Goal: Task Accomplishment & Management: Contribute content

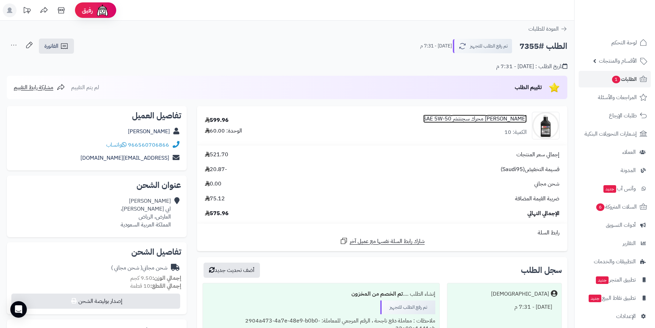
click at [452, 121] on link "أمزاويل زيت محرك سجنتشر SAE 5W-50" at bounding box center [474, 119] width 103 height 8
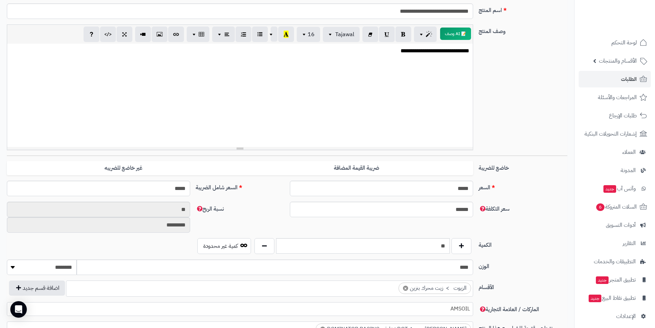
scroll to position [138, 0]
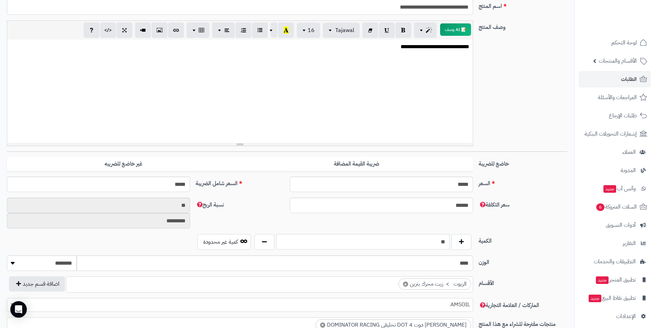
click at [412, 246] on input "**" at bounding box center [363, 241] width 174 height 15
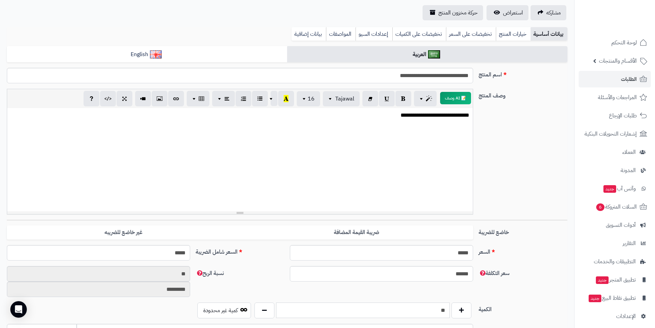
scroll to position [0, 0]
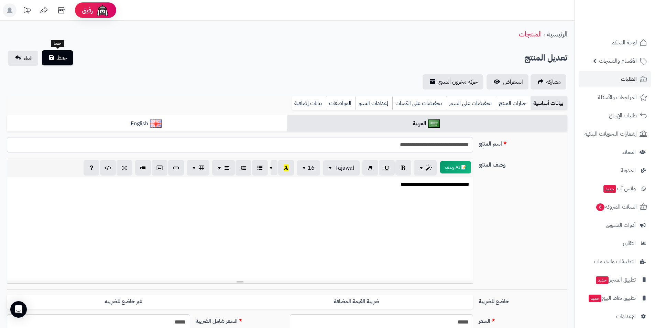
type input "**"
click at [71, 58] on button "حفظ" at bounding box center [57, 57] width 31 height 15
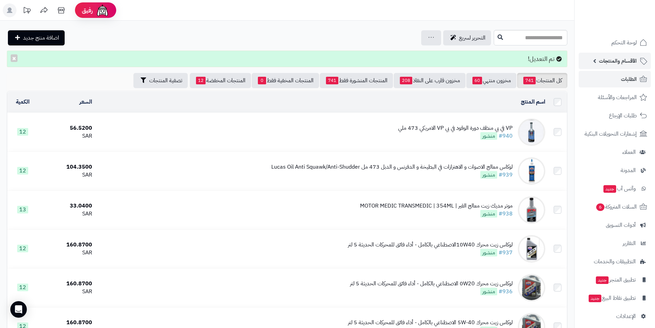
click at [603, 54] on link "الأقسام والمنتجات" at bounding box center [615, 61] width 72 height 17
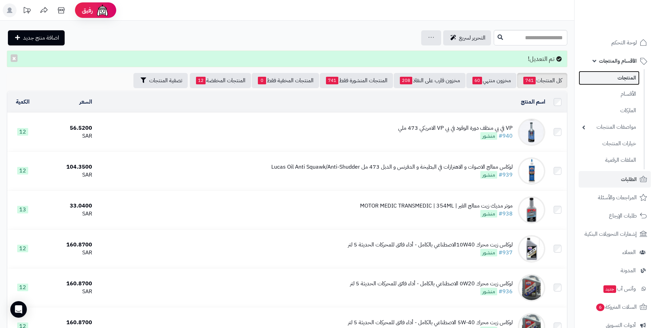
click at [604, 72] on link "المنتجات" at bounding box center [609, 78] width 61 height 14
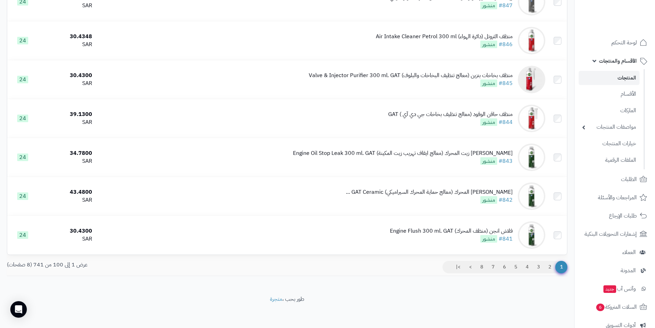
scroll to position [3722, 0]
click at [549, 265] on link "2" at bounding box center [550, 266] width 12 height 12
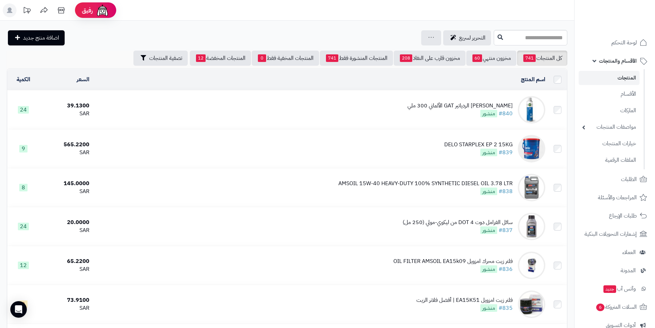
click at [509, 39] on input "text" at bounding box center [531, 37] width 74 height 15
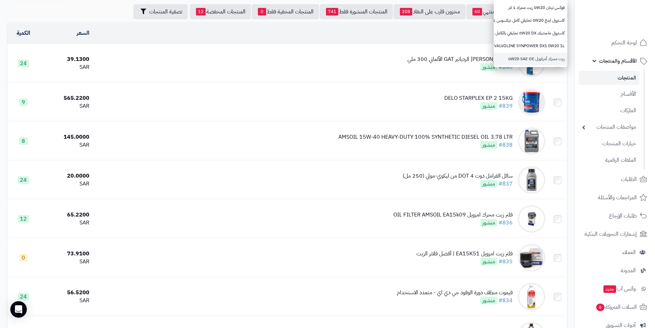
scroll to position [34, 0]
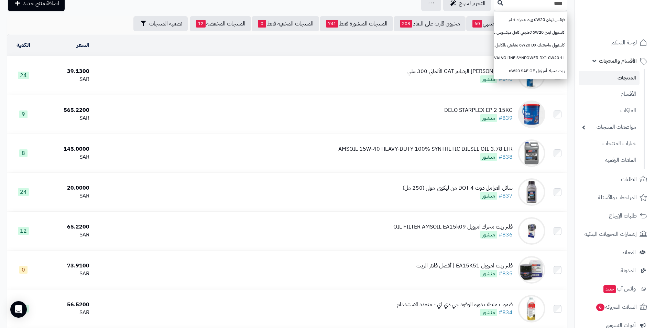
type input "****"
click at [586, 23] on div at bounding box center [614, 15] width 81 height 30
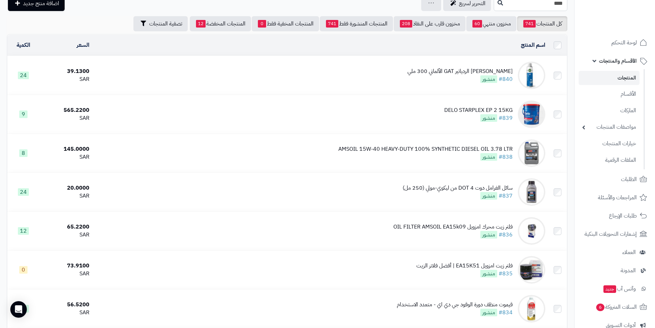
click at [509, 9] on input "****" at bounding box center [531, 3] width 74 height 15
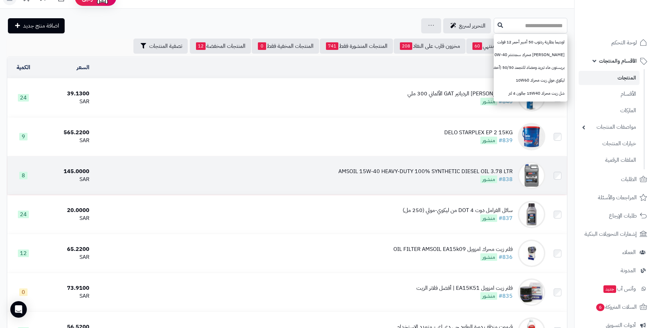
scroll to position [0, 0]
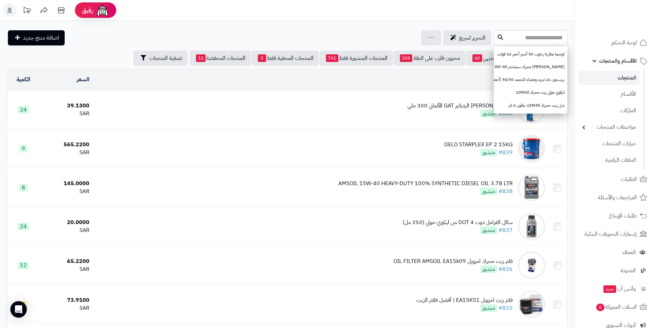
click at [215, 18] on header "رفيق ! الطلبات معالجة مكتمل إرجاع المنتجات العملاء المتواجدون الان 5198 عملاء م…" at bounding box center [327, 10] width 655 height 21
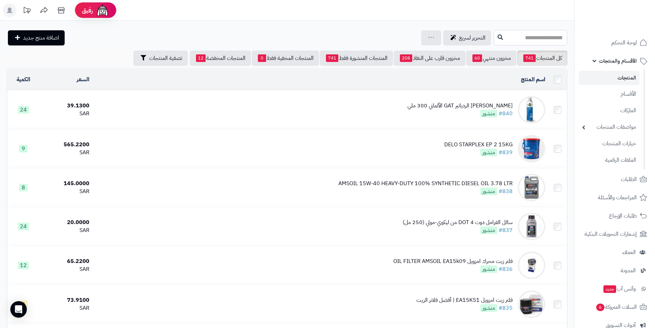
click at [504, 38] on input "text" at bounding box center [531, 37] width 74 height 15
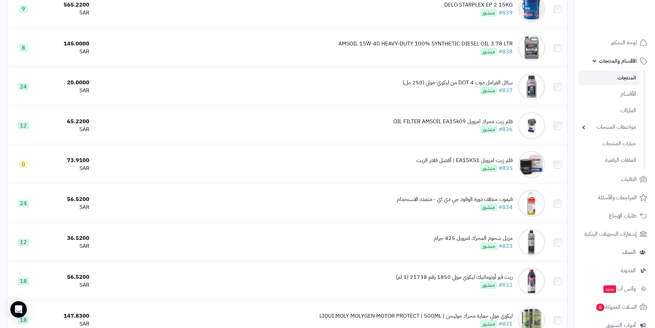
scroll to position [69, 0]
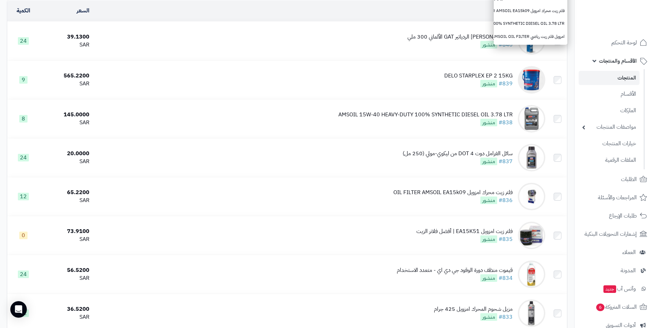
type input "***"
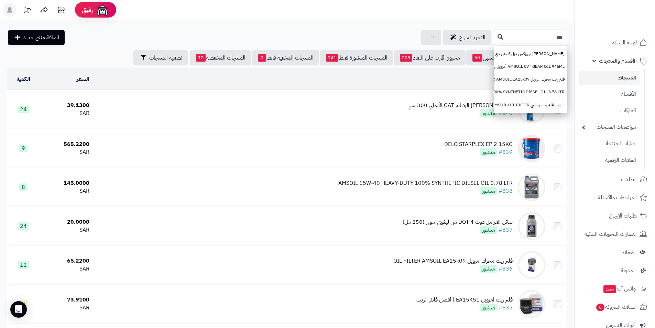
scroll to position [0, 0]
click at [29, 39] on span "اضافة منتج جديد" at bounding box center [41, 38] width 36 height 8
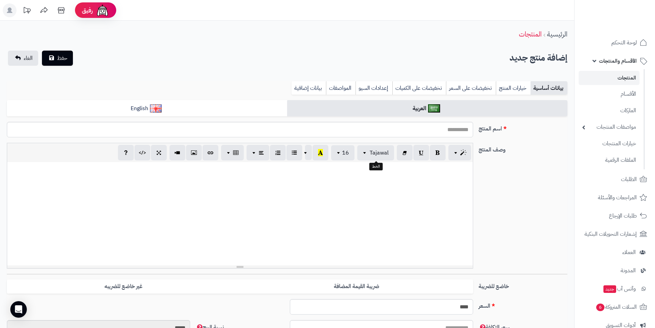
select select
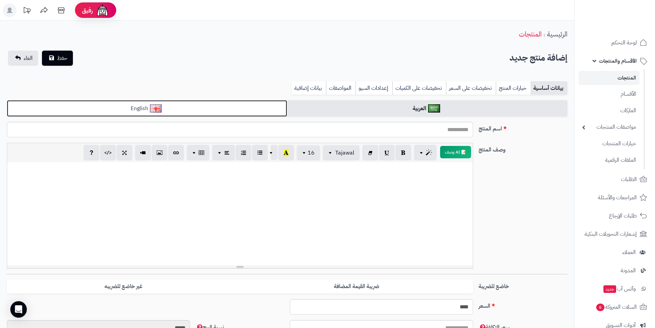
click at [256, 106] on link "English" at bounding box center [147, 108] width 280 height 17
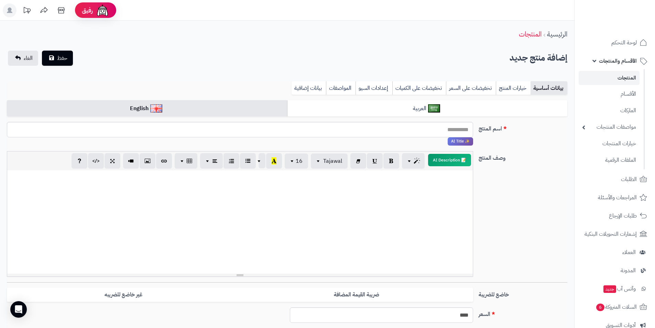
click at [257, 69] on div "إضافة منتج جديد حفظ الغاء × مشاركة هذا المنتج شارك المنتج على وسائل التواصل : […" at bounding box center [287, 63] width 574 height 24
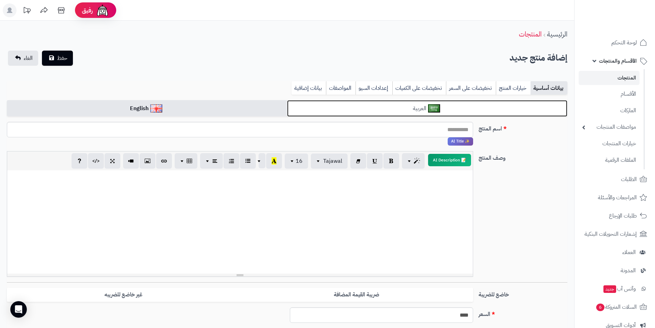
click at [324, 112] on link "العربية" at bounding box center [427, 108] width 280 height 17
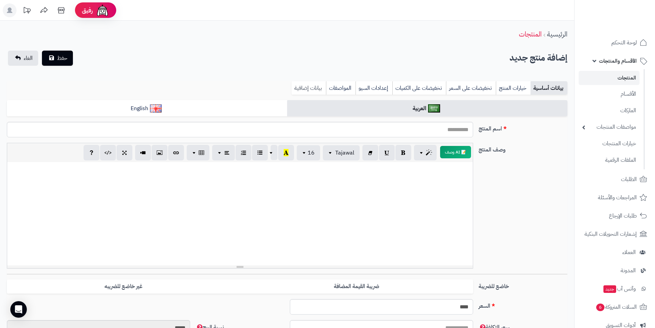
click at [307, 89] on link "بيانات إضافية" at bounding box center [309, 88] width 34 height 14
